Goal: Task Accomplishment & Management: Manage account settings

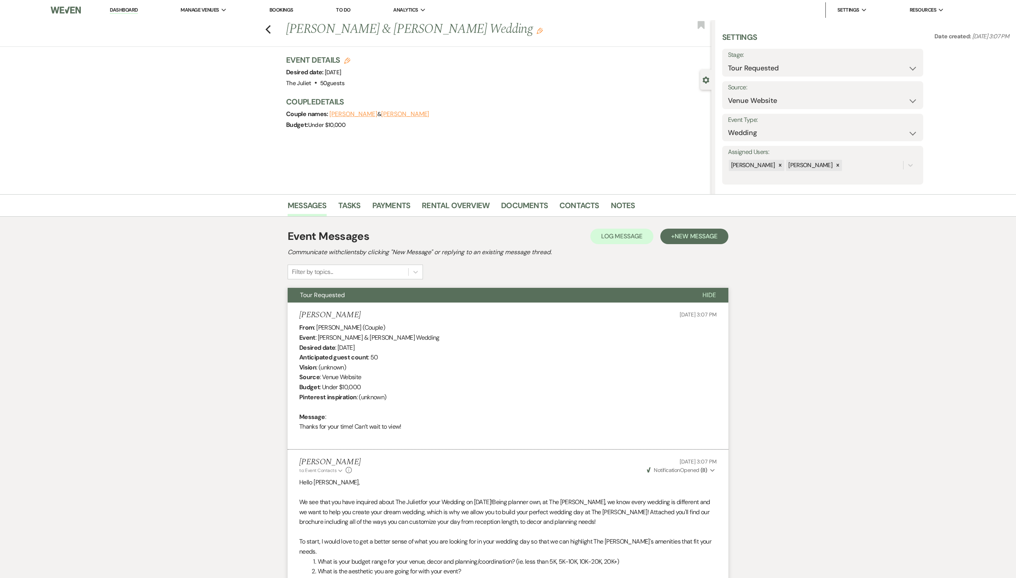
select select "2"
select select "5"
click at [119, 10] on link "Dashboard" at bounding box center [124, 10] width 28 height 7
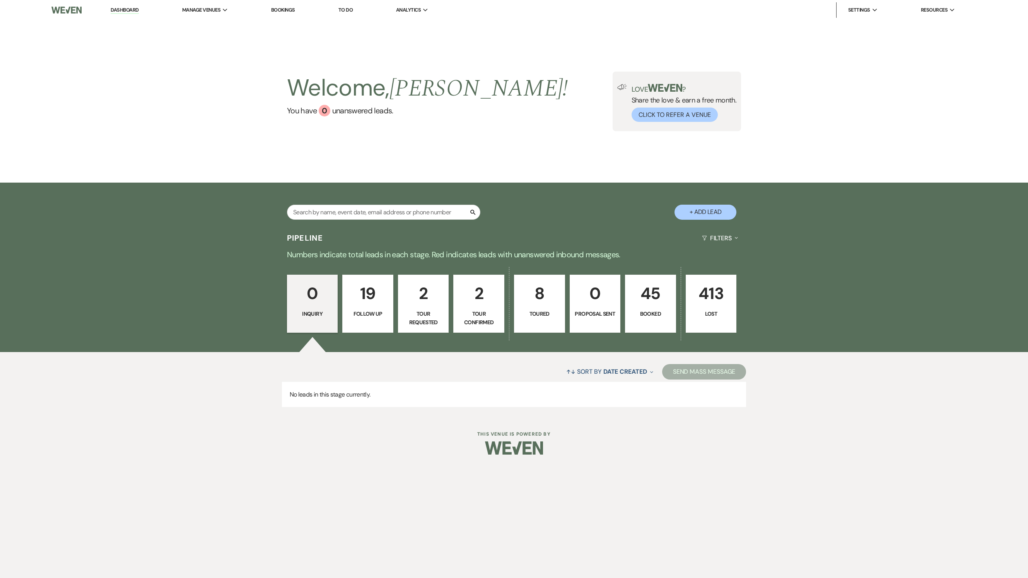
click at [653, 299] on p "45" at bounding box center [650, 293] width 41 height 26
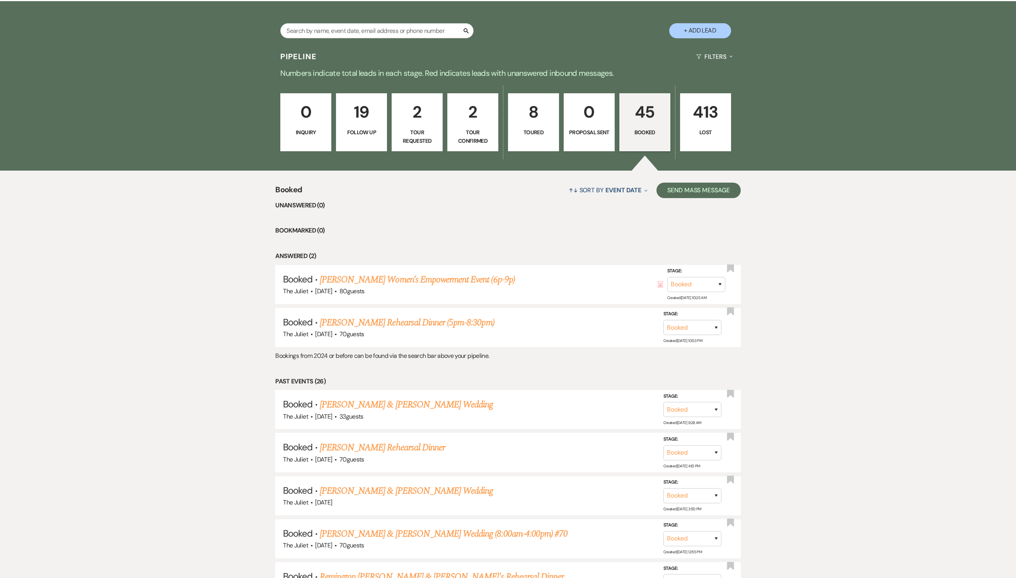
scroll to position [180, 0]
click at [461, 287] on link "[PERSON_NAME] Women’s Empowerment Event (6p-9p)" at bounding box center [417, 280] width 195 height 14
select select "5"
select select "13"
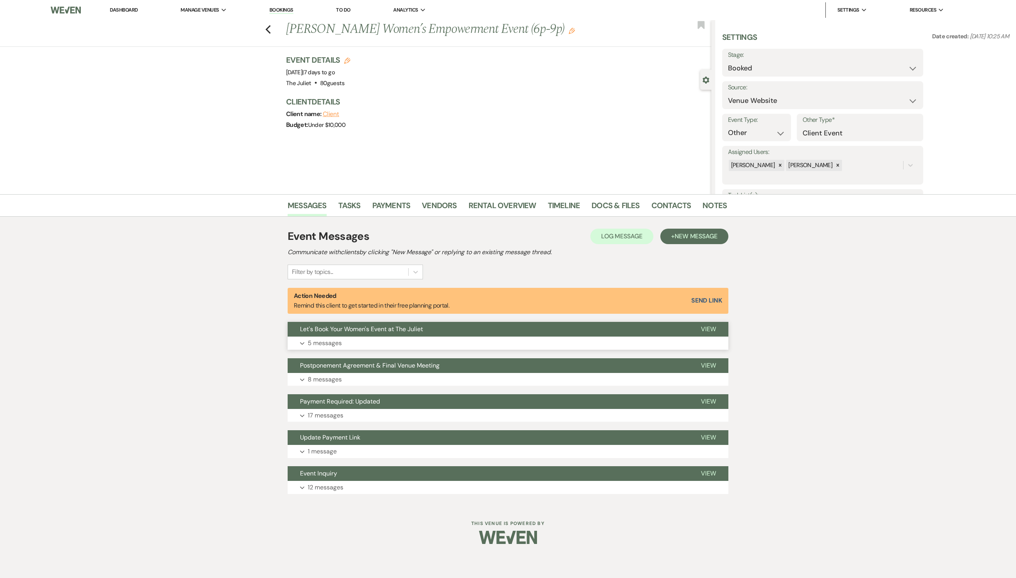
click at [337, 348] on p "5 messages" at bounding box center [325, 343] width 34 height 10
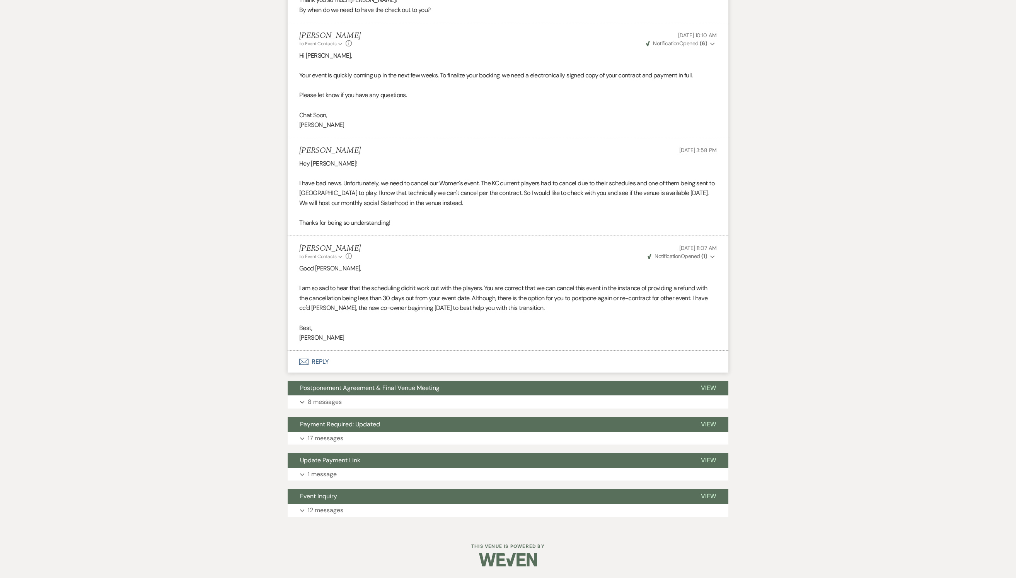
scroll to position [600, 0]
click at [344, 253] on button "to: Event Contacts Expand" at bounding box center [321, 256] width 44 height 7
click at [711, 254] on icon "Expand" at bounding box center [713, 256] width 5 height 5
click at [777, 257] on div "Messages Tasks Payments Vendors Rental Overview Timeline Docs & Files Contacts …" at bounding box center [508, 98] width 1016 height 862
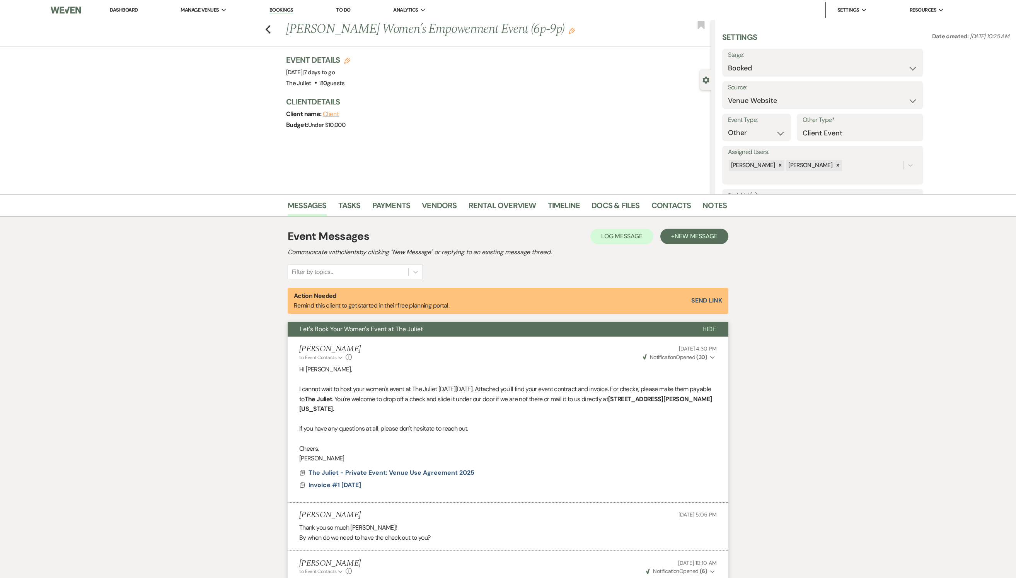
scroll to position [0, 0]
